Goal: Navigation & Orientation: Find specific page/section

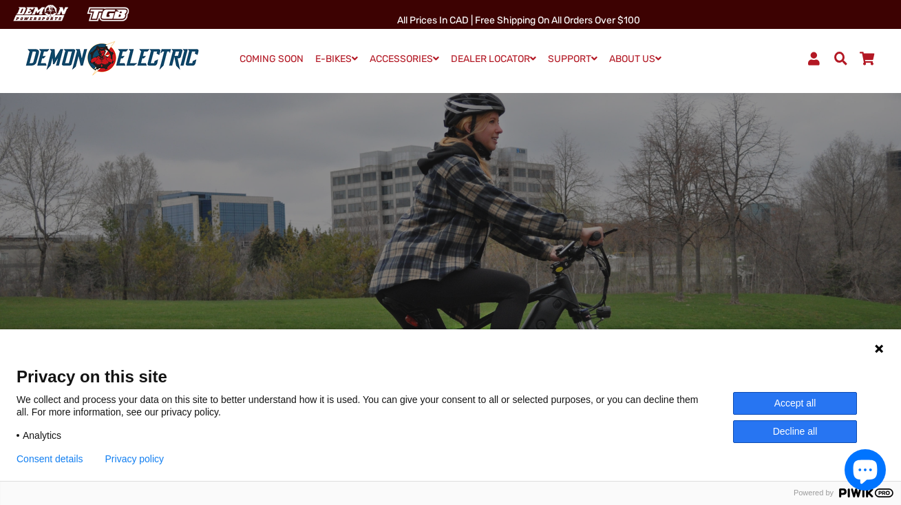
click at [766, 408] on button "Accept all" at bounding box center [795, 403] width 124 height 23
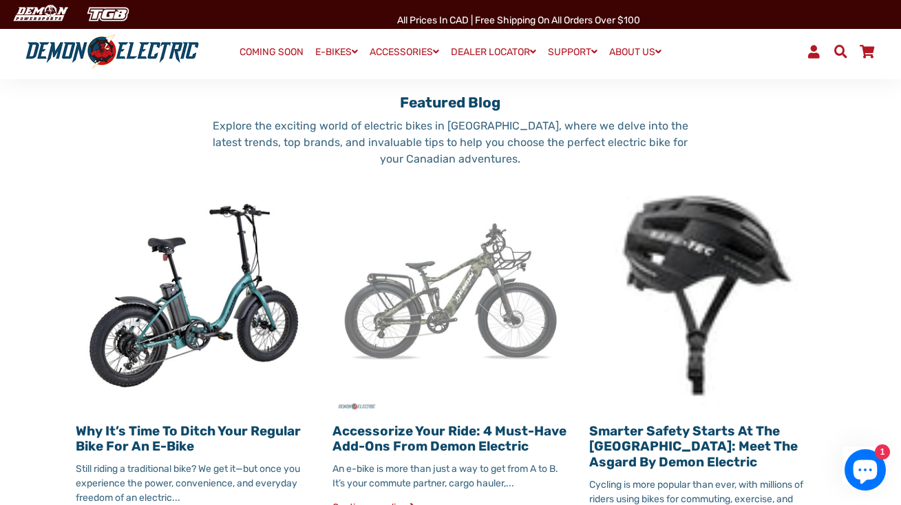
scroll to position [1412, 0]
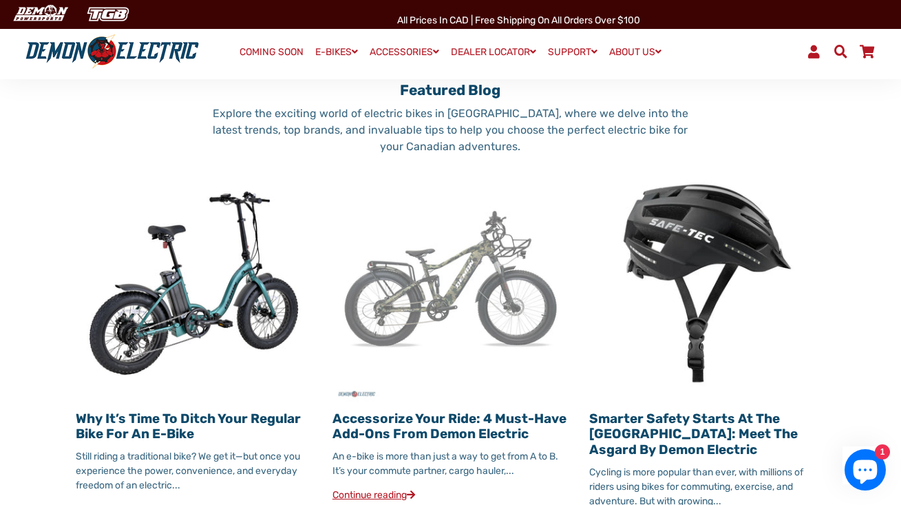
click at [434, 271] on img at bounding box center [451, 283] width 236 height 236
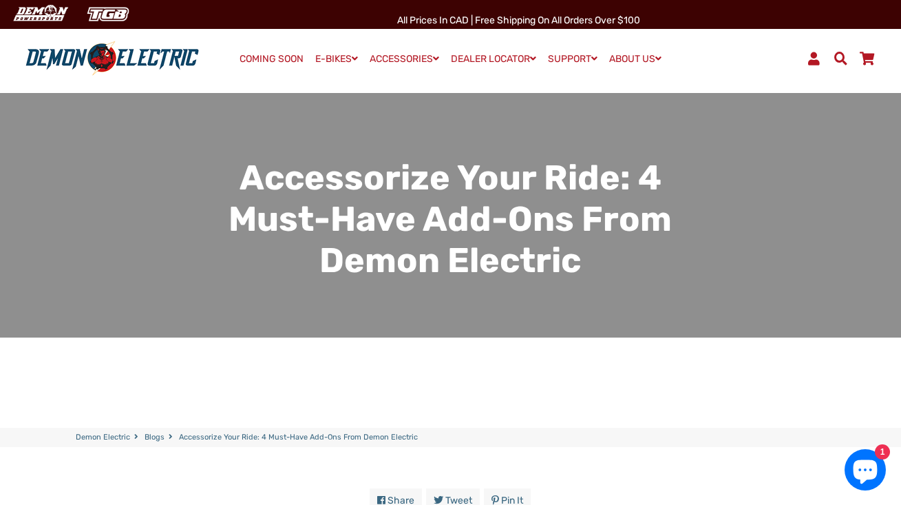
scroll to position [12, 0]
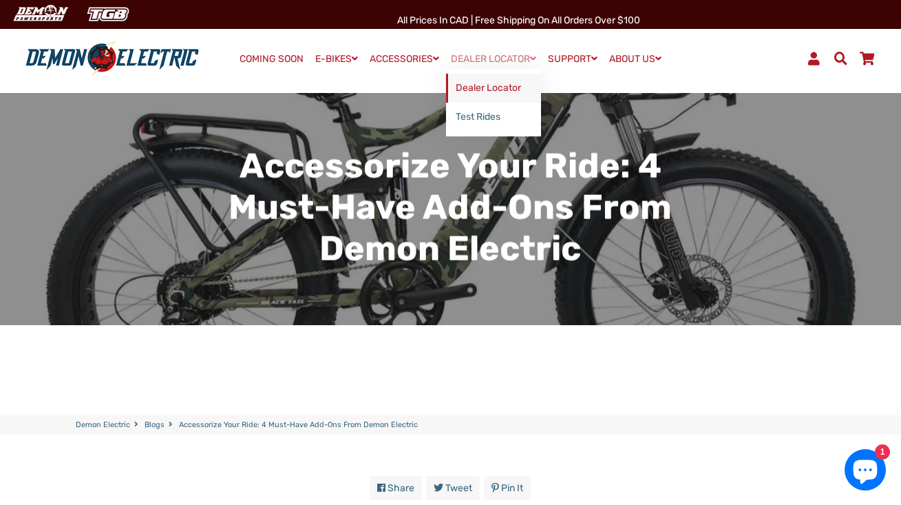
click at [486, 87] on link "Dealer Locator" at bounding box center [493, 88] width 95 height 29
